Goal: Task Accomplishment & Management: Manage account settings

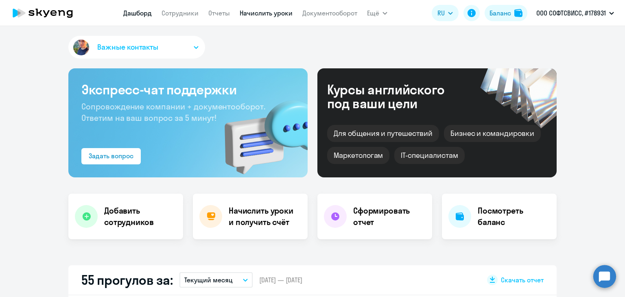
click at [260, 13] on link "Начислить уроки" at bounding box center [266, 13] width 53 height 8
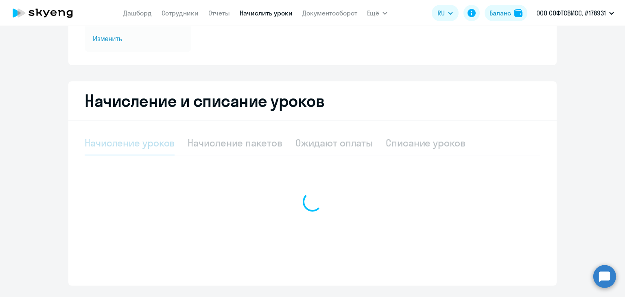
scroll to position [129, 0]
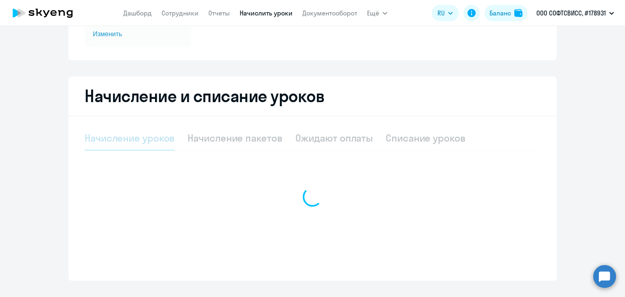
select select "10"
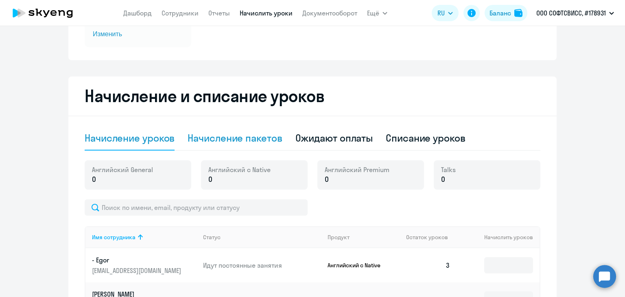
click at [221, 133] on div "Начисление пакетов" at bounding box center [235, 137] width 94 height 13
select select "10"
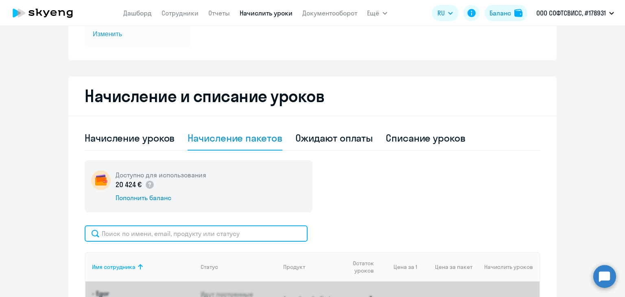
click at [144, 241] on input "text" at bounding box center [196, 233] width 223 height 16
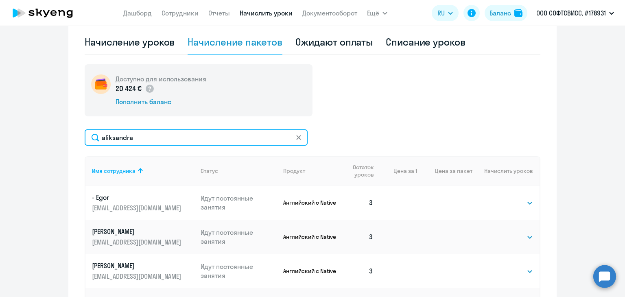
scroll to position [274, 0]
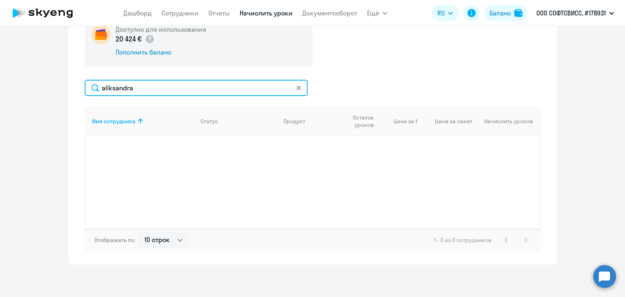
click at [105, 89] on input "aliksandra" at bounding box center [196, 88] width 223 height 16
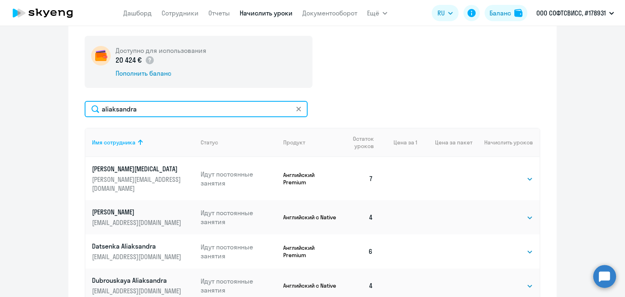
scroll to position [216, 0]
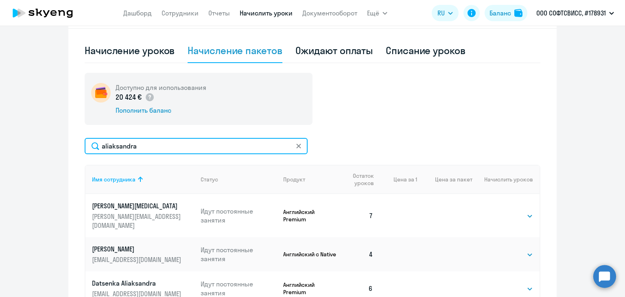
click at [158, 147] on input "aliaksandra" at bounding box center [196, 146] width 223 height 16
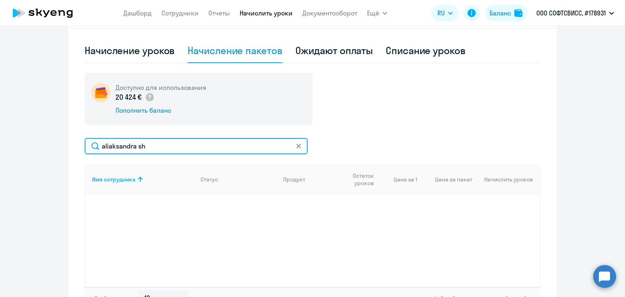
type input "aliaksandra sh"
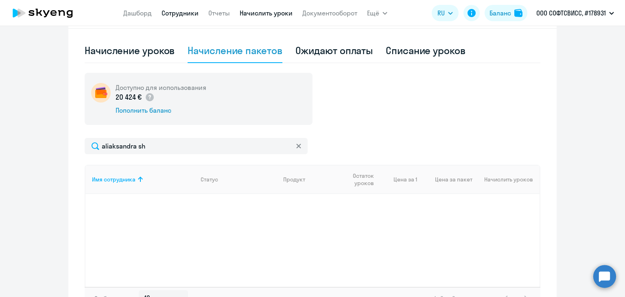
click at [174, 14] on link "Сотрудники" at bounding box center [180, 13] width 37 height 8
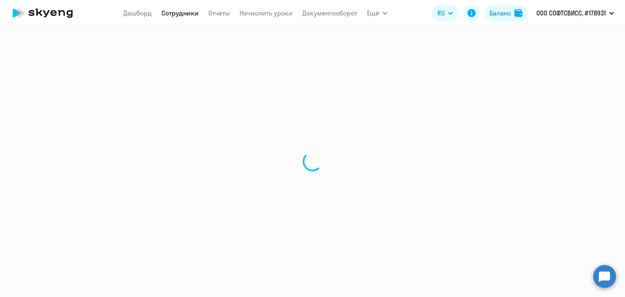
select select "30"
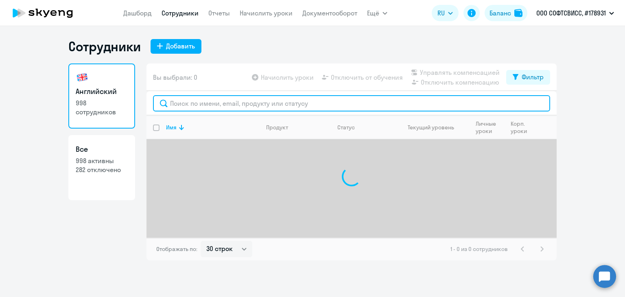
click at [181, 105] on input "text" at bounding box center [351, 103] width 397 height 16
type input "shapialevich"
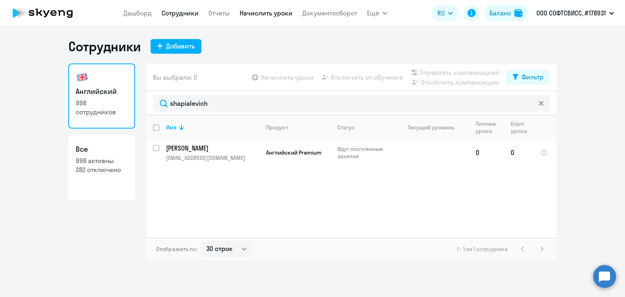
click at [277, 14] on link "Начислить уроки" at bounding box center [266, 13] width 53 height 8
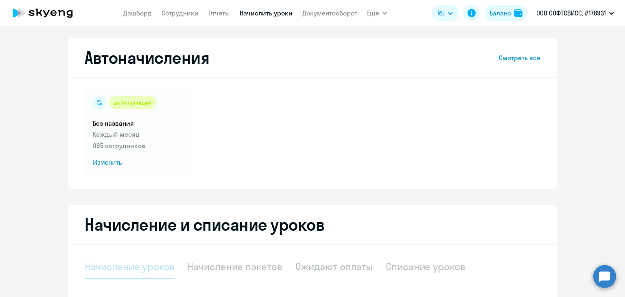
scroll to position [145, 0]
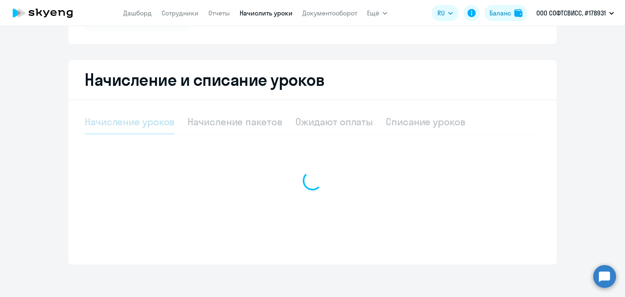
select select "10"
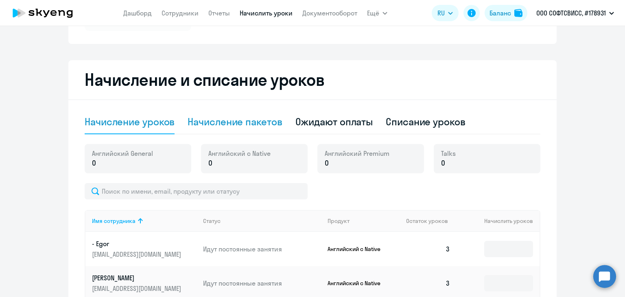
click at [226, 127] on div "Начисление пакетов" at bounding box center [235, 121] width 94 height 13
select select "10"
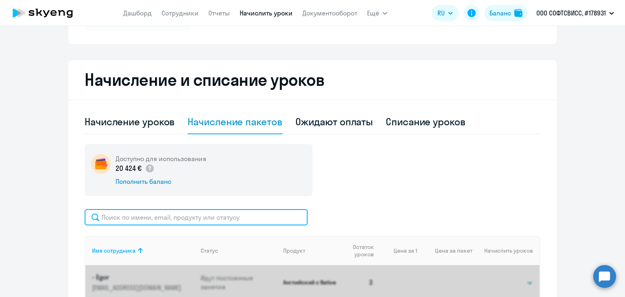
click at [169, 214] on input "text" at bounding box center [196, 217] width 223 height 16
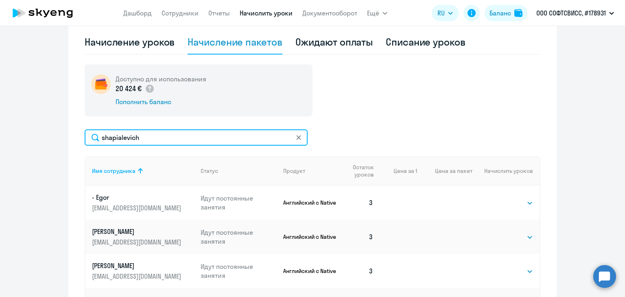
scroll to position [226, 0]
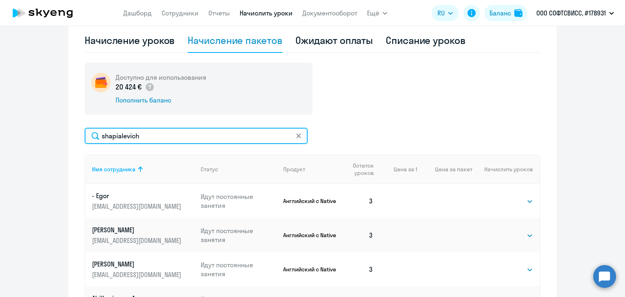
type input "shapialevich"
click at [168, 137] on input "shapialevich" at bounding box center [196, 136] width 223 height 16
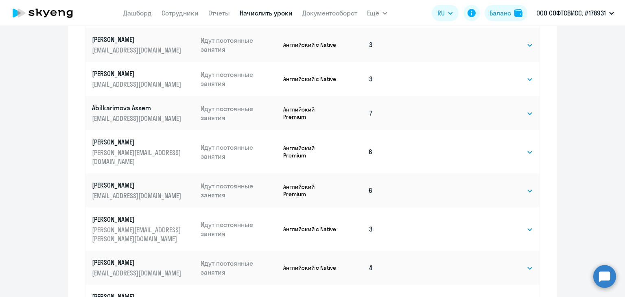
scroll to position [274, 0]
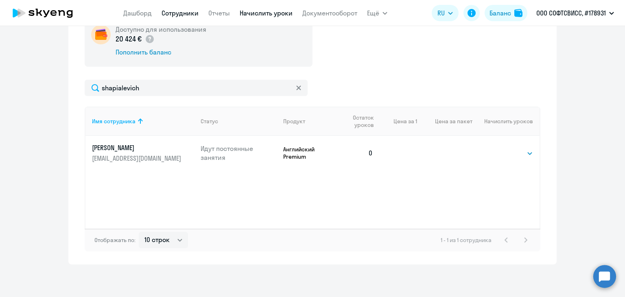
click at [183, 12] on link "Сотрудники" at bounding box center [180, 13] width 37 height 8
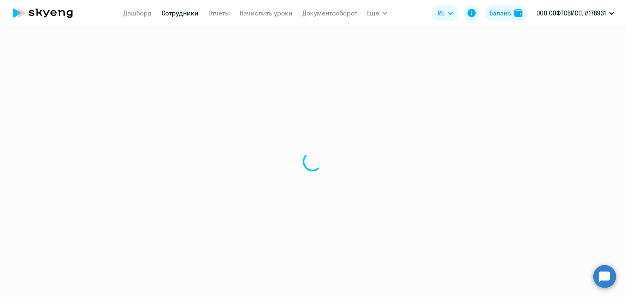
select select "30"
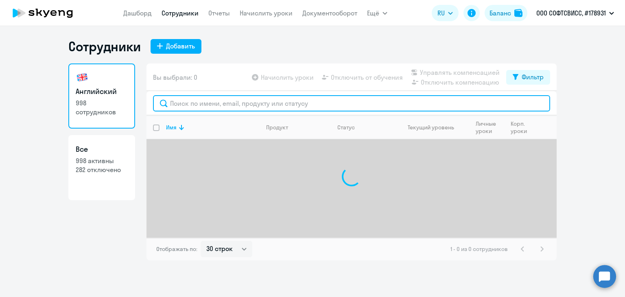
click at [208, 107] on input "text" at bounding box center [351, 103] width 397 height 16
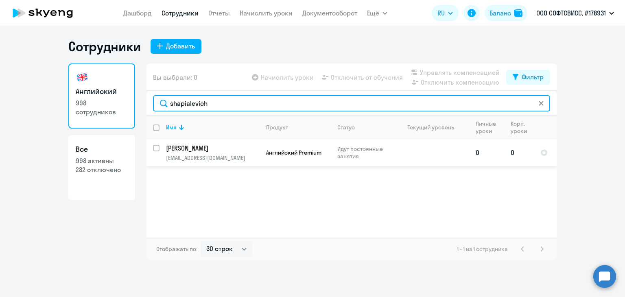
type input "shapialevich"
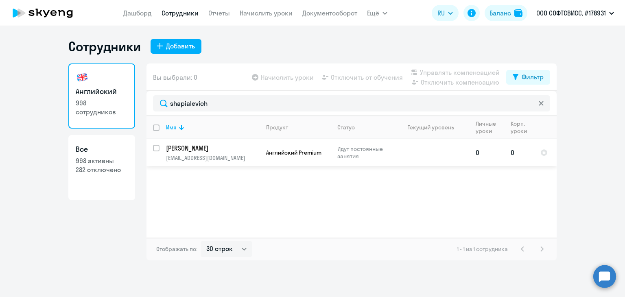
click at [191, 150] on p "[PERSON_NAME]" at bounding box center [212, 148] width 92 height 9
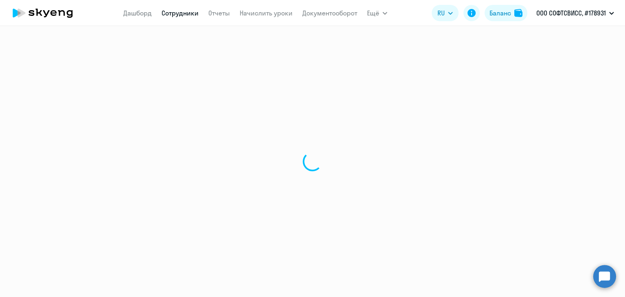
select select "english"
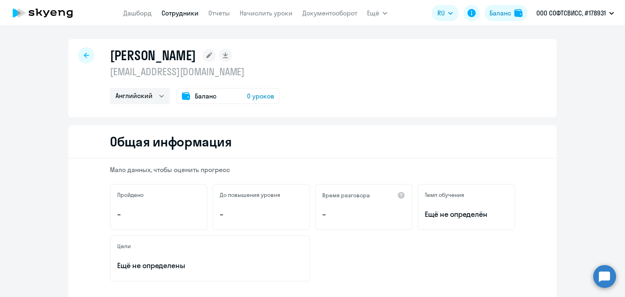
click at [164, 46] on div "[PERSON_NAME] [EMAIL_ADDRESS][DOMAIN_NAME] Английский Баланс 0 уроков" at bounding box center [312, 78] width 488 height 78
click at [206, 76] on p "[EMAIL_ADDRESS][DOMAIN_NAME]" at bounding box center [195, 71] width 170 height 13
click at [252, 72] on p "[EMAIL_ADDRESS][DOMAIN_NAME]" at bounding box center [195, 71] width 170 height 13
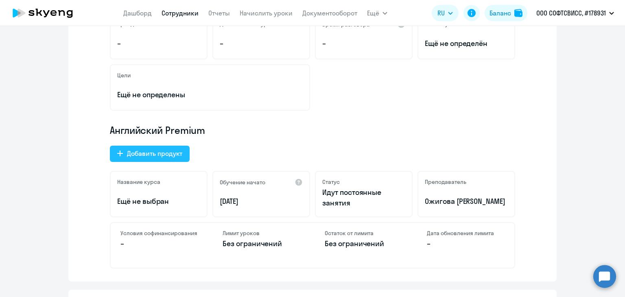
click at [164, 150] on div "Добавить продукт" at bounding box center [154, 153] width 55 height 10
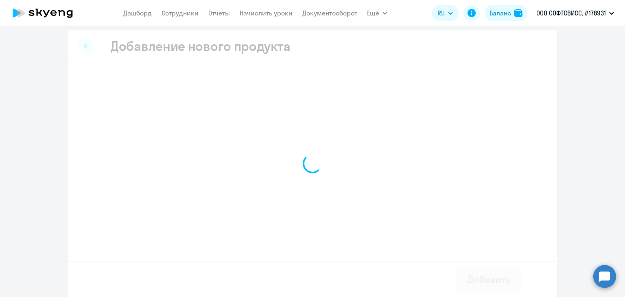
scroll to position [3, 0]
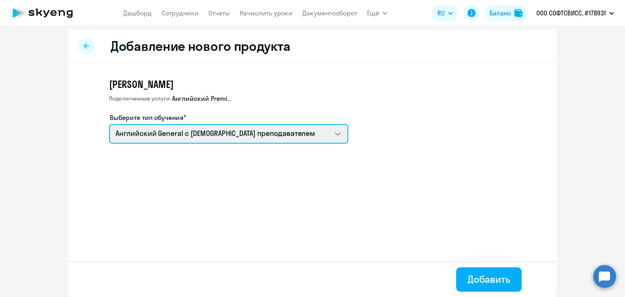
click at [276, 136] on select "Talks 15 минутные разговоры на английском Английский General с [DEMOGRAPHIC_DAT…" at bounding box center [228, 134] width 239 height 20
select select "english_adult_not_native_speaker_talks_15min"
click at [109, 124] on select "Talks 15 минутные разговоры на английском Английский General с [DEMOGRAPHIC_DAT…" at bounding box center [228, 134] width 239 height 20
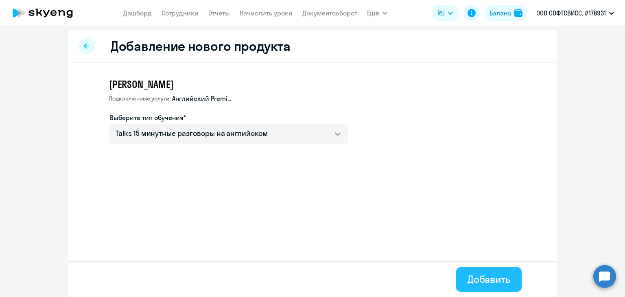
click at [488, 277] on div "Добавить" at bounding box center [488, 279] width 43 height 13
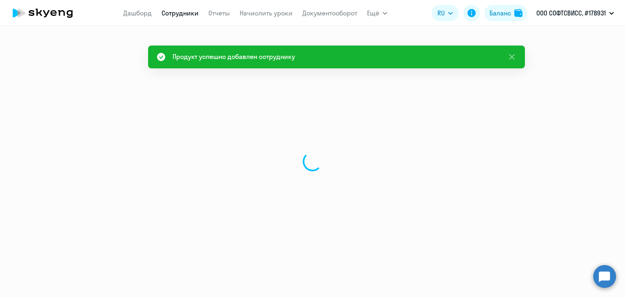
select select "english"
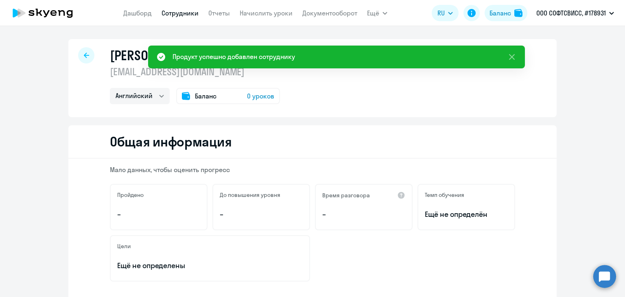
click at [269, 22] on app-header "[PERSON_NAME] Отчеты Начислить уроки Документооборот Ещё Дашборд Сотрудники Отч…" at bounding box center [312, 13] width 625 height 26
click at [259, 15] on link "Начислить уроки" at bounding box center [266, 13] width 53 height 8
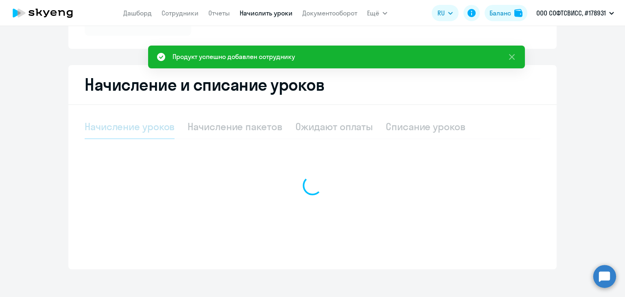
scroll to position [145, 0]
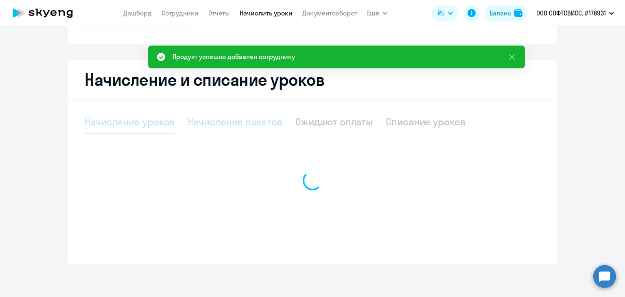
select select "10"
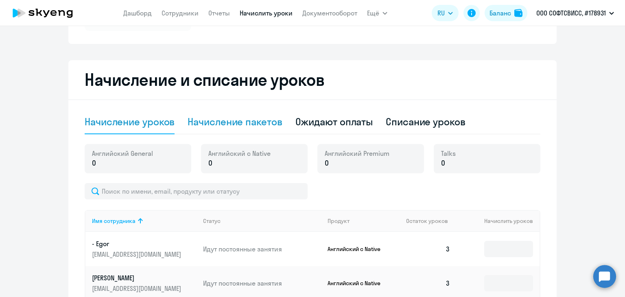
click at [238, 128] on div "Начисление пакетов" at bounding box center [235, 122] width 94 height 24
select select "10"
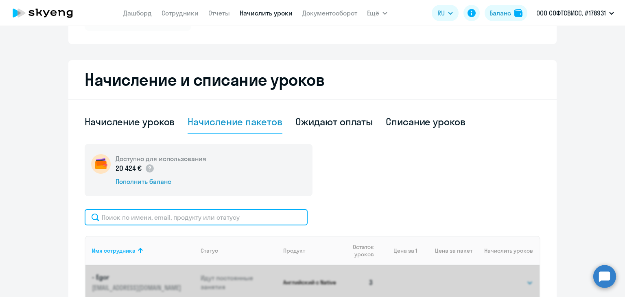
click at [185, 216] on input "text" at bounding box center [196, 217] width 223 height 16
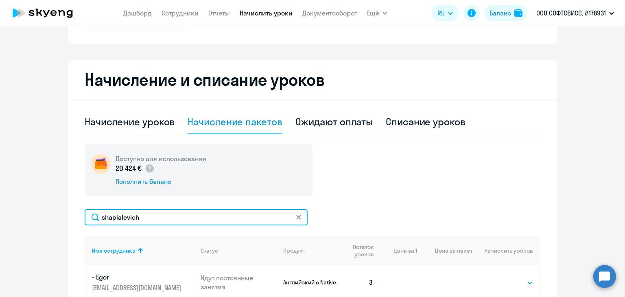
type input "shapialevich"
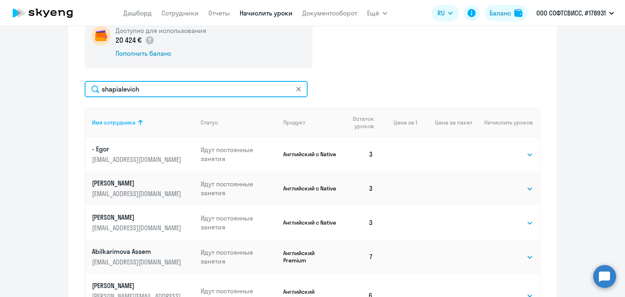
scroll to position [273, 0]
click at [152, 92] on input "shapialevich" at bounding box center [196, 89] width 223 height 16
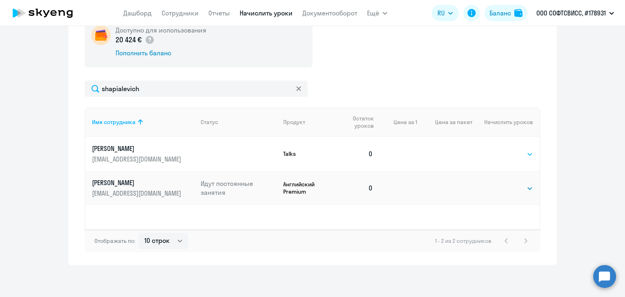
click at [514, 152] on select "Выбрать 1 6 12 20 40 200" at bounding box center [516, 154] width 33 height 10
click at [296, 90] on icon at bounding box center [298, 88] width 5 height 5
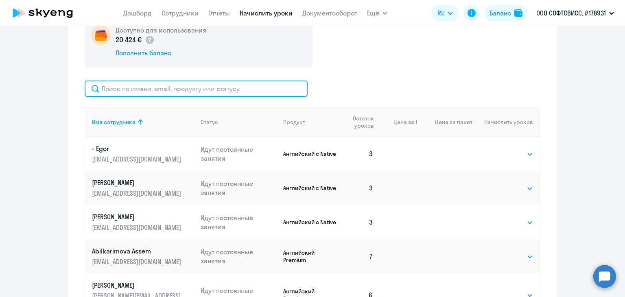
click at [123, 92] on input "text" at bounding box center [196, 89] width 223 height 16
type input "shapialevich"
click at [142, 92] on input "shapialevich" at bounding box center [196, 89] width 223 height 16
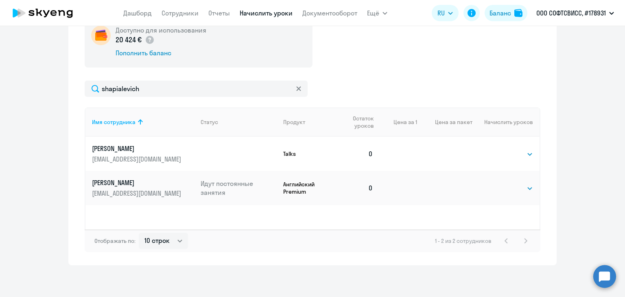
click at [498, 167] on td "Выбрать 1 6 12 20 40 200 Выбрать" at bounding box center [505, 154] width 67 height 34
click at [504, 159] on td "Выбрать 1 6 12 20 40 200 Выбрать" at bounding box center [505, 154] width 67 height 34
click at [501, 154] on select "Выбрать 1 6 12 20 40 200" at bounding box center [516, 154] width 33 height 10
select select "20"
click at [500, 149] on select "Выбрать 1 6 12 20 40 200" at bounding box center [516, 154] width 33 height 10
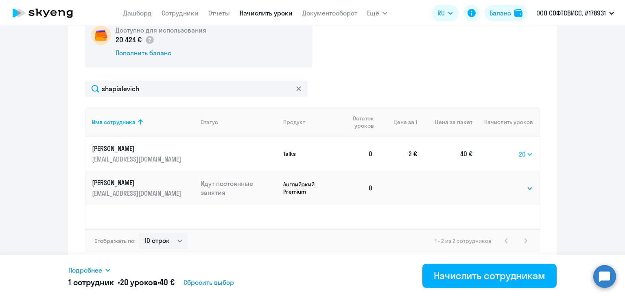
click at [523, 157] on select "Выбрать 1 6 12 20 40 200" at bounding box center [526, 154] width 14 height 10
click at [554, 152] on ng-component "Автоначисления Смотреть все действующий Без названия Каждый месяц 965 сотрудник…" at bounding box center [312, 15] width 625 height 500
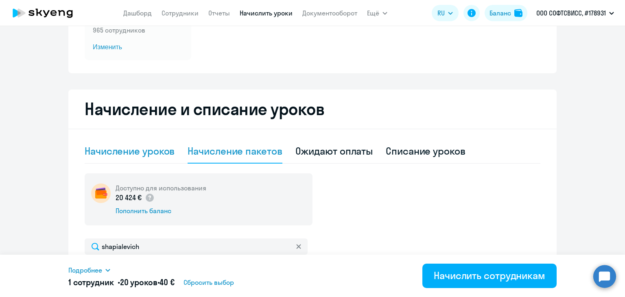
click at [151, 145] on div "Начисление уроков" at bounding box center [130, 150] width 90 height 13
select select "10"
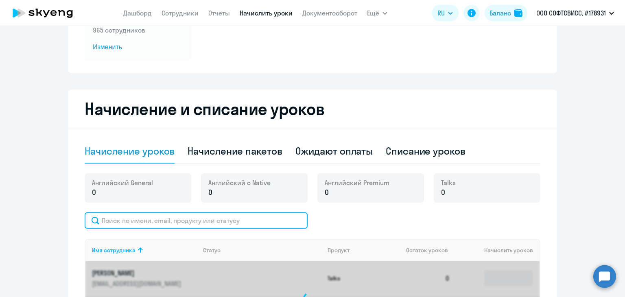
click at [129, 216] on input "text" at bounding box center [196, 220] width 223 height 16
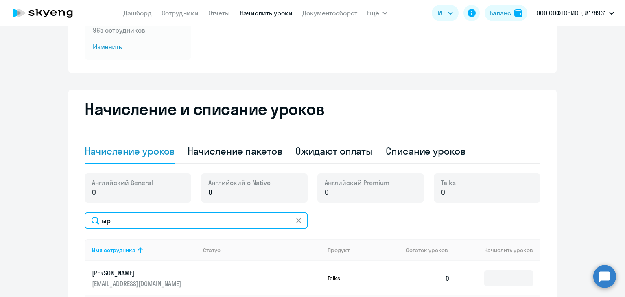
type input "ы"
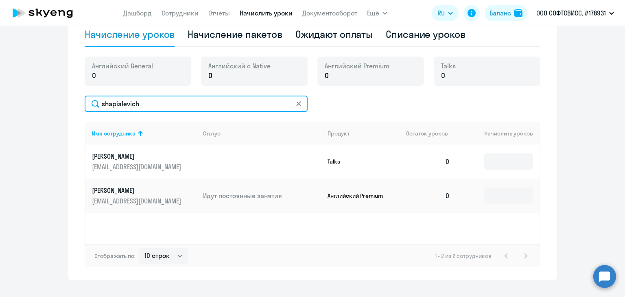
scroll to position [248, 0]
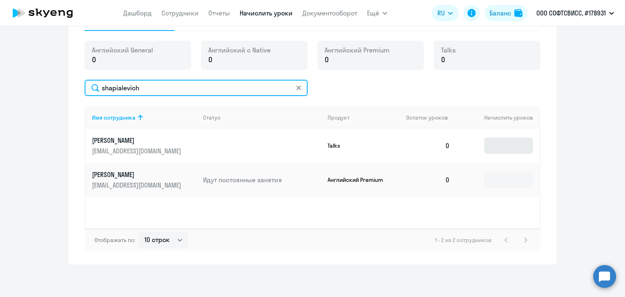
type input "shapialevich"
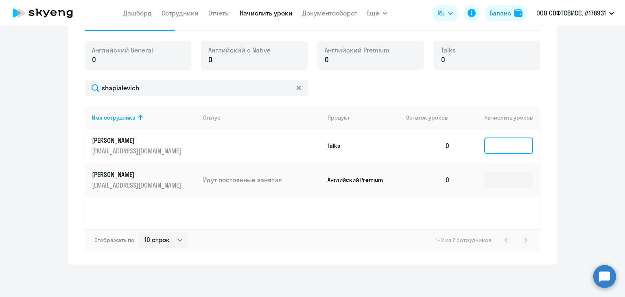
click at [503, 146] on input at bounding box center [508, 146] width 49 height 16
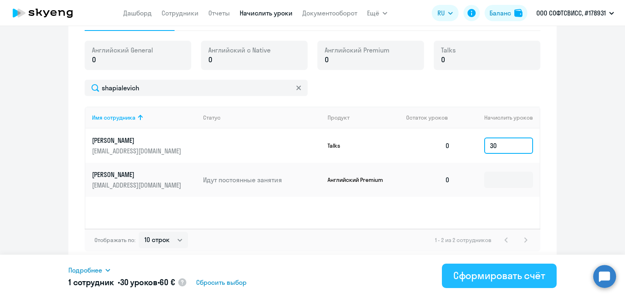
type input "30"
click at [461, 270] on div "Сформировать счёт" at bounding box center [499, 275] width 92 height 13
